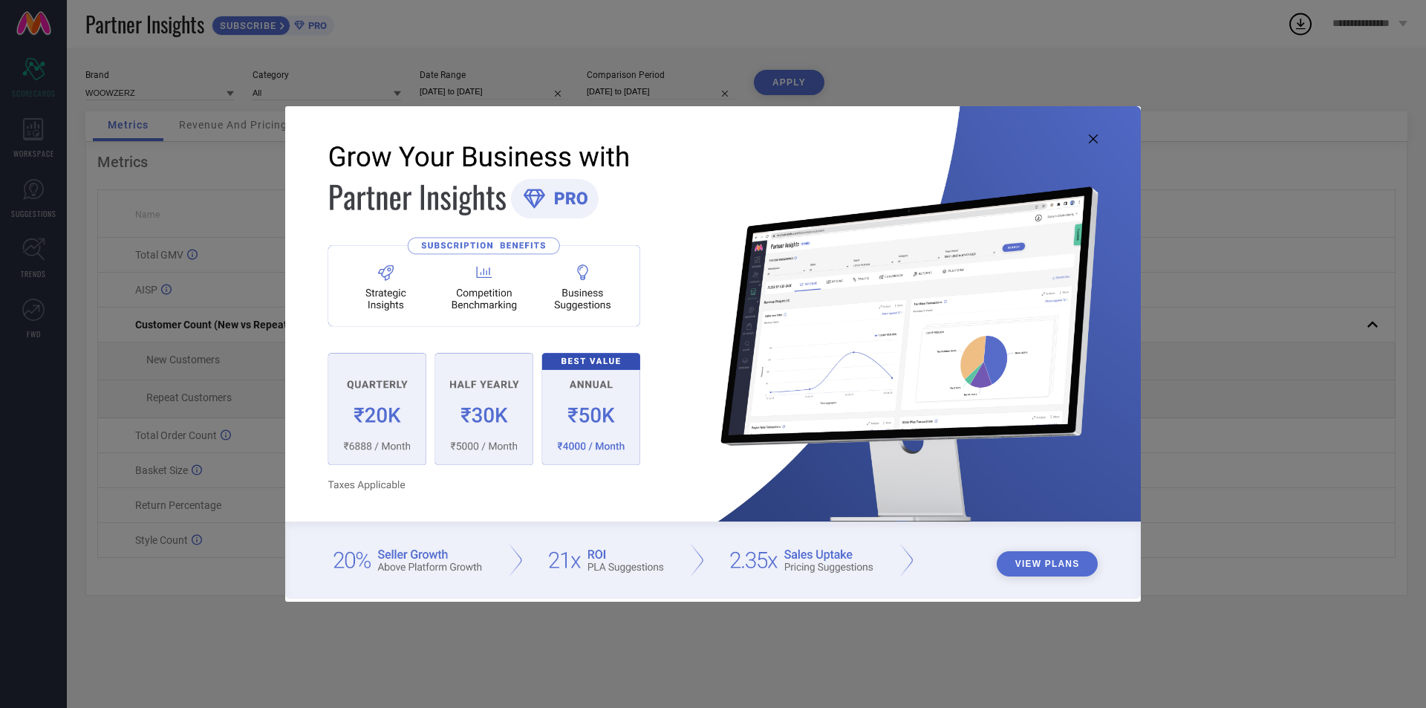
click at [1092, 130] on img at bounding box center [713, 352] width 856 height 492
click at [1093, 140] on icon at bounding box center [1093, 138] width 9 height 9
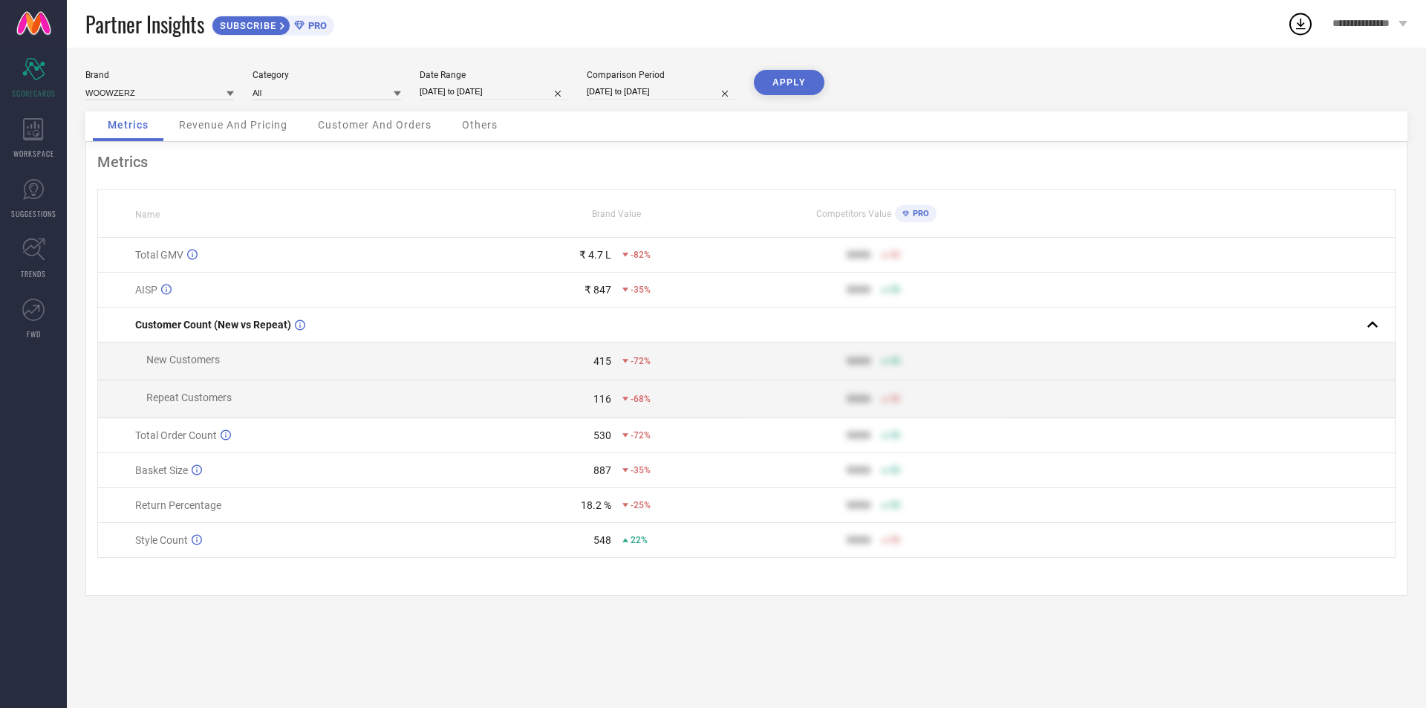
click at [473, 95] on input "[DATE] to [DATE]" at bounding box center [494, 92] width 149 height 16
select select "8"
select select "2025"
select select "9"
select select "2025"
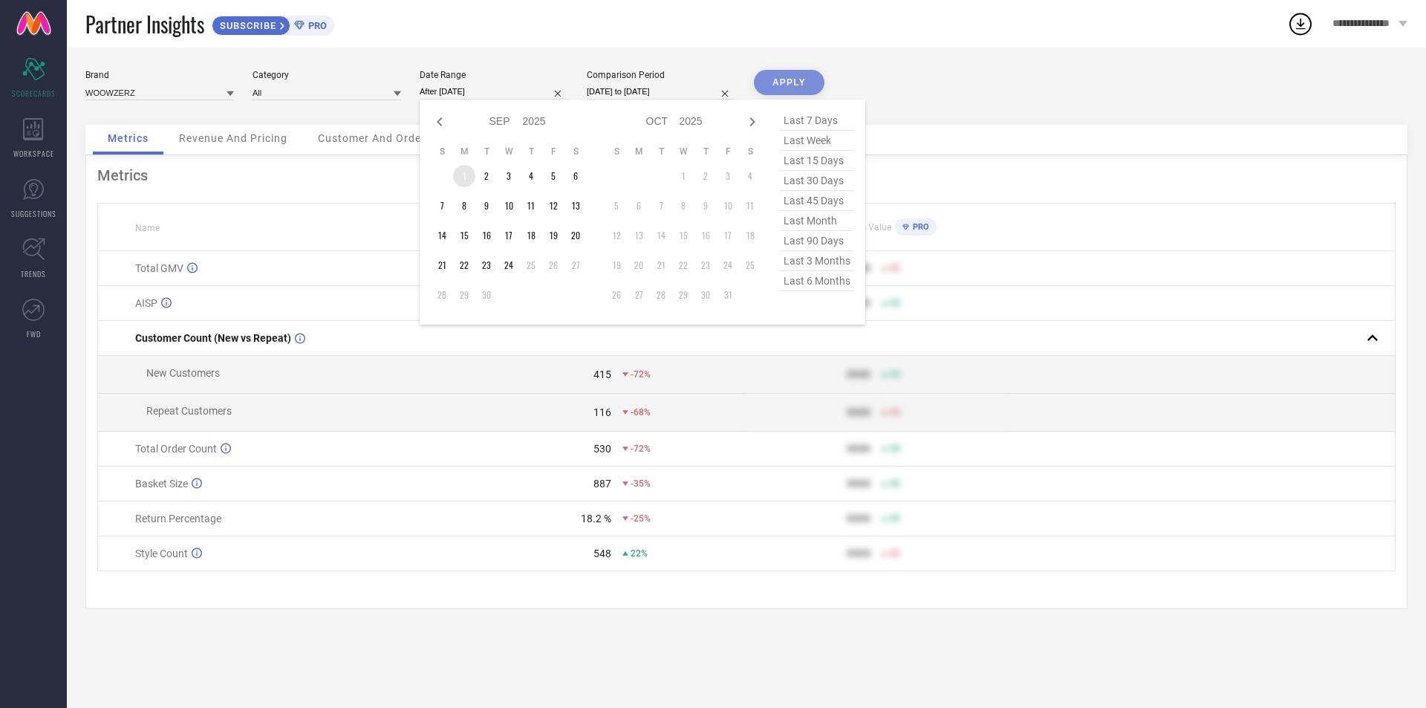
click at [463, 172] on td "1" at bounding box center [464, 176] width 22 height 22
click at [541, 213] on table "S M T W T F S 1 2 3 4 5 6 7 8 9 10 11 12 13 14 15 16 17 18 19 20 21 22 23 24 25…" at bounding box center [509, 225] width 156 height 175
type input "[DATE] to [DATE]"
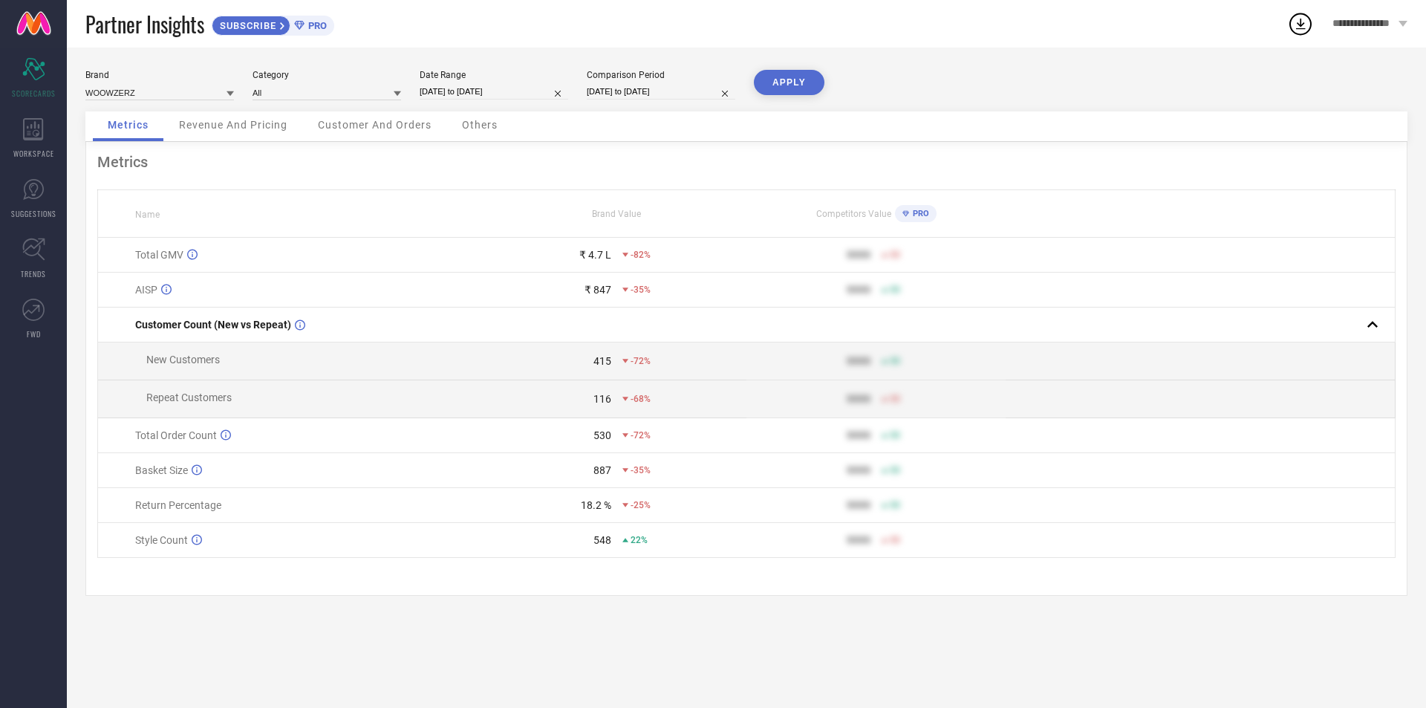
click at [778, 94] on button "APPLY" at bounding box center [789, 82] width 71 height 25
click at [313, 28] on span "PRO" at bounding box center [316, 25] width 22 height 11
